Goal: Task Accomplishment & Management: Complete application form

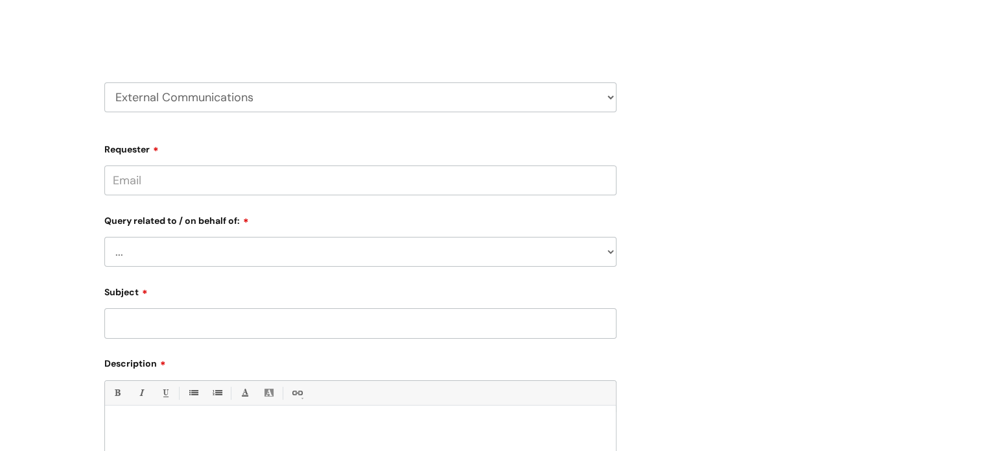
scroll to position [195, 0]
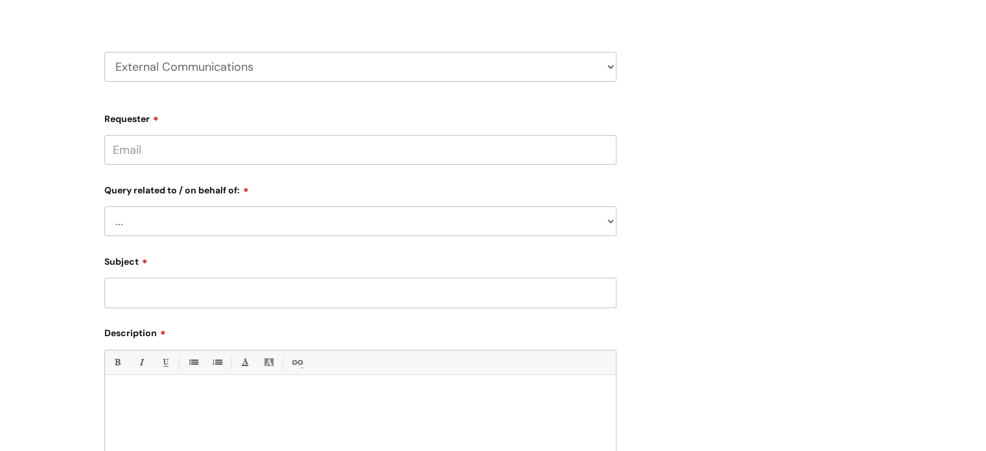
click at [220, 150] on input "Requester" at bounding box center [360, 150] width 512 height 30
type input "[PERSON_NAME][EMAIL_ADDRESS][PERSON_NAME][DOMAIN_NAME]"
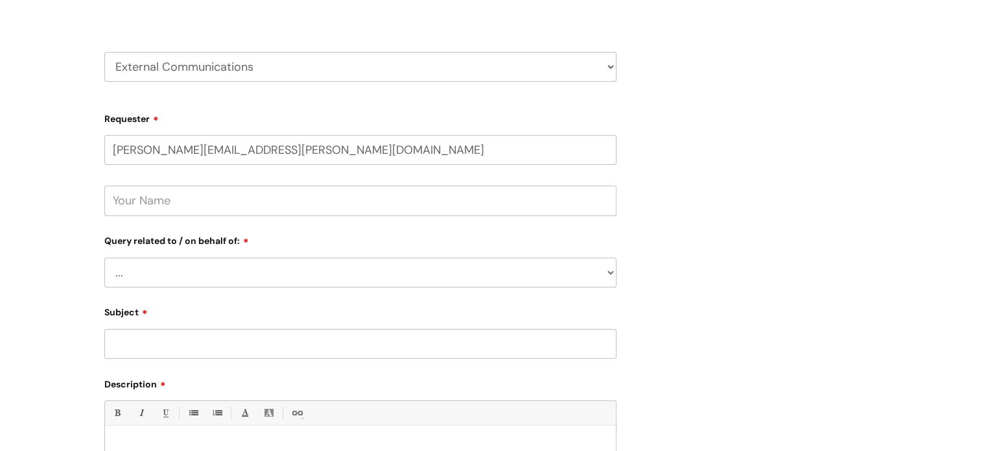
click at [132, 200] on input "text" at bounding box center [360, 200] width 512 height 30
type input "[PERSON_NAME]"
click at [143, 270] on select "... Brand or Brand Centre Website Queries (all regions) All Scottish Services I…" at bounding box center [360, 272] width 512 height 30
select select "Brand or Brand Centre"
click at [104, 257] on select "... Brand or Brand Centre Website Queries (all regions) All Scottish Services I…" at bounding box center [360, 272] width 512 height 30
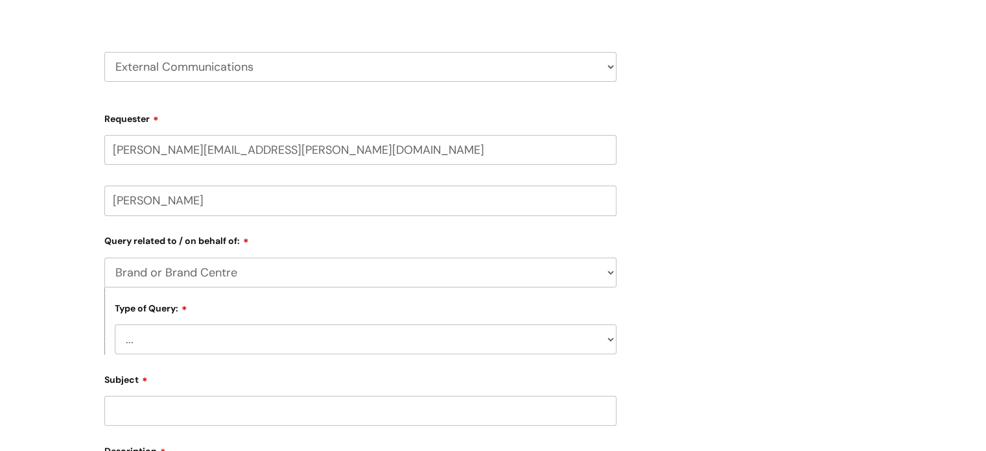
click at [150, 338] on select "... General enquiry" at bounding box center [366, 339] width 502 height 30
select select "General enquiry"
click at [115, 324] on select "... General enquiry" at bounding box center [366, 339] width 502 height 30
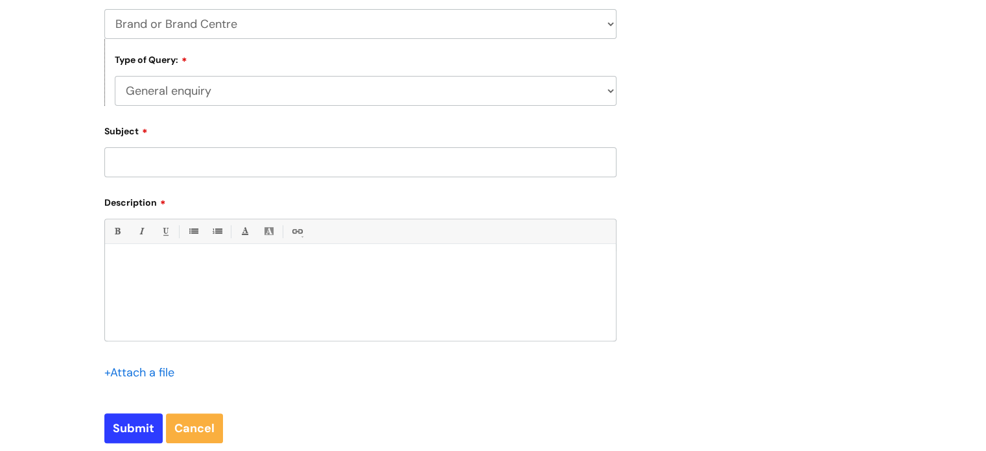
scroll to position [454, 0]
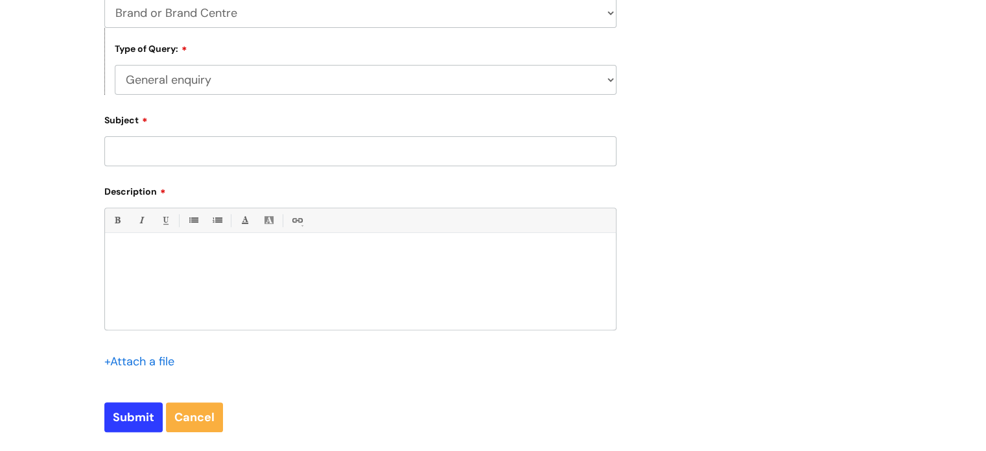
click at [143, 156] on input "Subject" at bounding box center [360, 151] width 512 height 30
type input "ID Badges"
click at [125, 261] on p at bounding box center [361, 256] width 492 height 12
click at [140, 270] on p at bounding box center [361, 267] width 492 height 12
click at [184, 282] on p "Are you able to" at bounding box center [361, 279] width 492 height 12
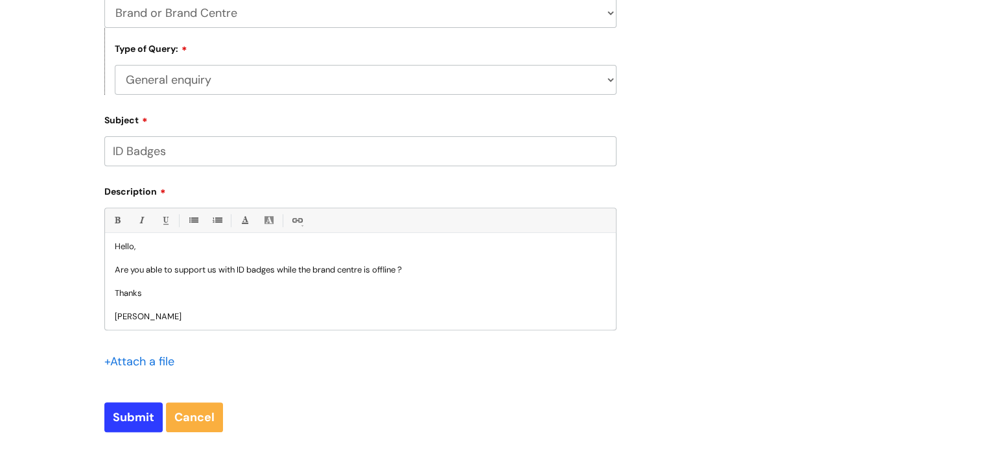
scroll to position [11, 0]
click at [112, 410] on input "Submit" at bounding box center [133, 417] width 58 height 30
type input "Please Wait..."
